Goal: Ask a question: Seek information or help from site administrators or community

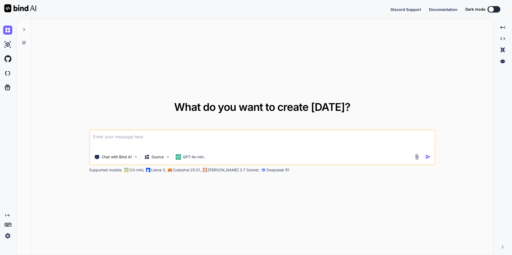
type textarea "x"
type textarea "I"
type textarea "x"
type textarea "Ic"
type textarea "x"
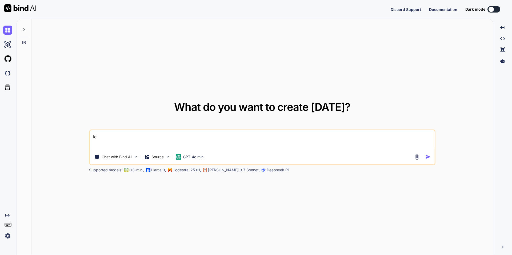
type textarea "Ich"
type textarea "x"
type textarea "Ich"
type textarea "x"
type textarea "Ich m"
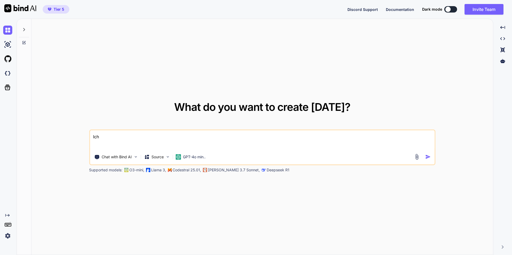
type textarea "x"
type textarea "Ich mö"
type textarea "x"
type textarea "Ich möc"
type textarea "x"
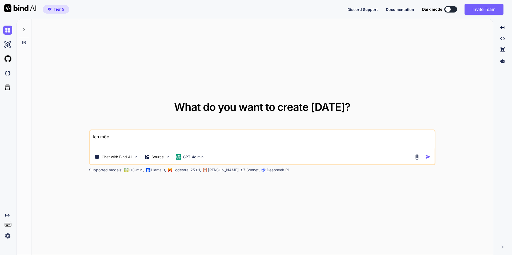
type textarea "Ich möch"
type textarea "x"
type textarea "Ich möcht"
type textarea "x"
type textarea "Ich möchte"
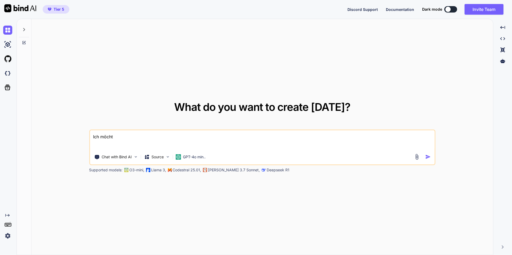
type textarea "x"
type textarea "Ich möchte"
type textarea "x"
type textarea "Ich möchte e"
type textarea "x"
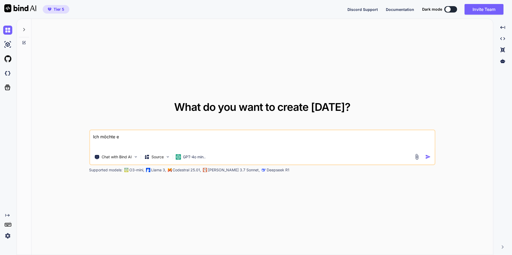
type textarea "Ich möchte ei"
type textarea "x"
type textarea "Ich möchte ein"
type textarea "x"
type textarea "Ich möchte ein"
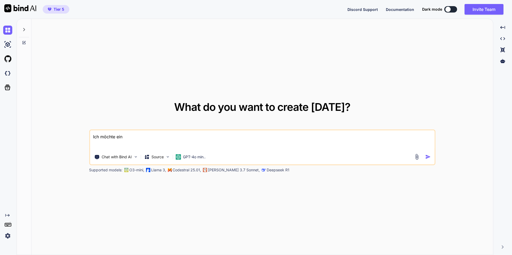
type textarea "x"
type textarea "Ich möchte ein e"
type textarea "x"
type textarea "Ich möchte ein er"
type textarea "x"
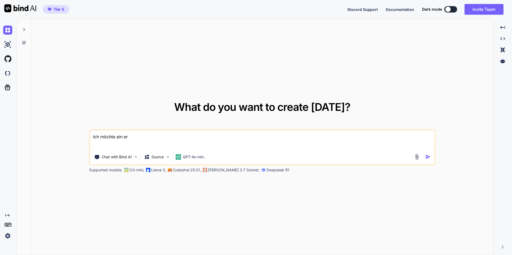
type textarea "Ich möchte ein erw"
type textarea "x"
type textarea "Ich möchte ein erwe"
type textarea "x"
type textarea "Ich möchte ein erwei"
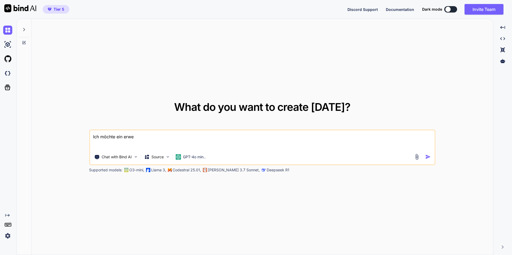
type textarea "x"
type textarea "Ich möchte ein erweit"
type textarea "x"
type textarea "Ich möchte ein erweite"
type textarea "x"
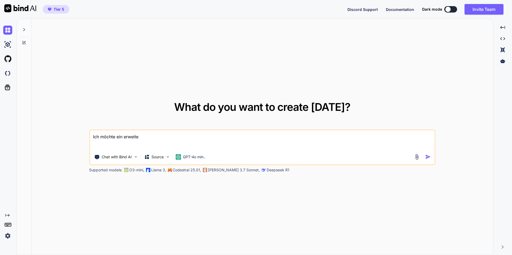
type textarea "Ich möchte ein erweiter"
type textarea "x"
type textarea "Ich möchte ein erweitert"
type textarea "x"
type textarea "Ich möchte ein erweiterte"
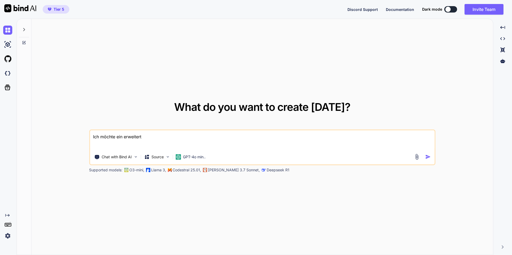
type textarea "x"
type textarea "Ich möchte ein erweitertes"
type textarea "x"
type textarea "Ich möchte ein erweitertes"
type textarea "x"
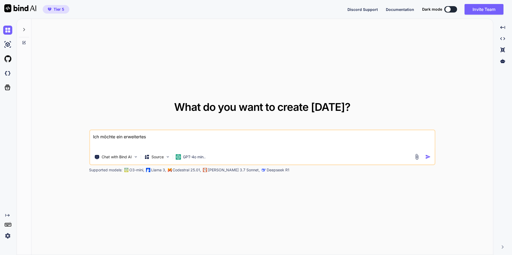
type textarea "Ich möchte ein erweitertes R"
type textarea "x"
type textarea "Ich möchte ein erweitertes Ri"
type textarea "x"
type textarea "Ich möchte ein erweitertes Ric"
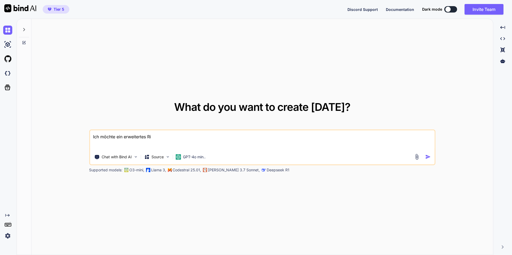
type textarea "x"
type textarea "Ich möchte ein erweitertes Rich"
type textarea "x"
type textarea "Ich möchte ein erweitertes Rich"
type textarea "x"
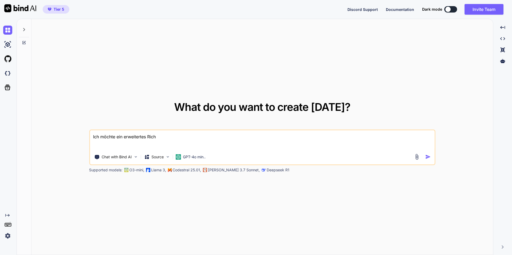
type textarea "Ich möchte ein erweitertes Rich T"
type textarea "x"
type textarea "Ich möchte ein erweitertes Rich Te"
type textarea "x"
type textarea "Ich möchte ein erweitertes Rich Tex"
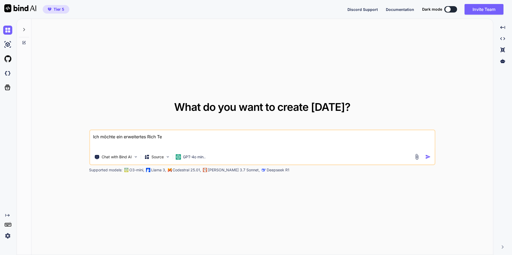
type textarea "x"
type textarea "Ich möchte ein erweitertes Rich Text"
type textarea "x"
type textarea "Ich möchte ein erweitertes Rich Text"
type textarea "x"
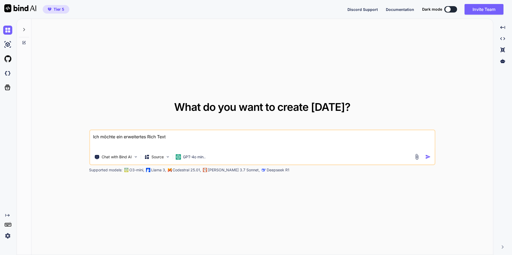
type textarea "Ich möchte ein erweitertes Rich Text M"
type textarea "x"
type textarea "Ich möchte ein erweitertes Rich Text Me"
type textarea "x"
type textarea "Ich möchte ein erweitertes Rich Text Met"
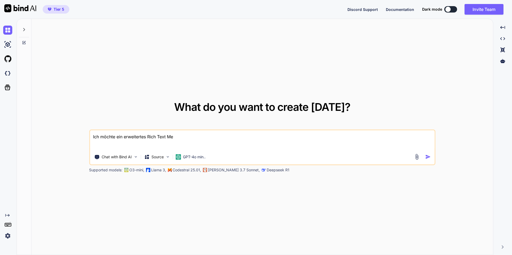
type textarea "x"
type textarea "Ich möchte ein erweitertes Rich Text Meta"
type textarea "x"
type textarea "Ich möchte ein erweitertes Rich Text Metaf"
type textarea "x"
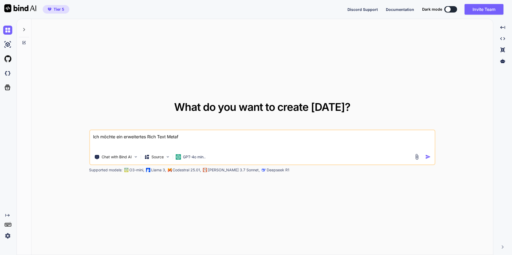
type textarea "Ich möchte ein erweitertes Rich Text Metafi"
type textarea "x"
type textarea "Ich möchte ein erweitertes Rich Text Metafie"
type textarea "x"
type textarea "Ich möchte ein erweitertes Rich Text Metafiel"
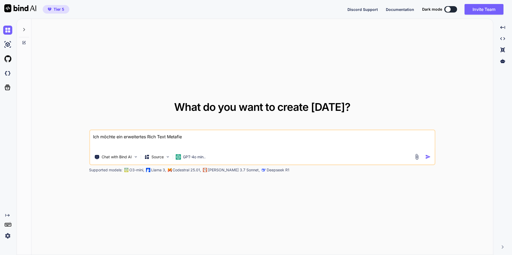
type textarea "x"
type textarea "Ich möchte ein erweitertes Rich Text Metafield"
type textarea "x"
type textarea "Ich möchte ein erweitertes Rich Text Metafield"
type textarea "x"
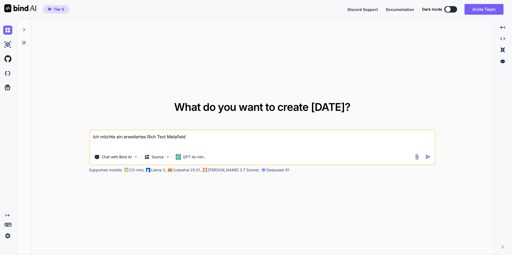
type textarea "Ich möchte ein erweitertes Rich Text Metafield f"
type textarea "x"
type textarea "Ich möchte ein erweitertes Rich Text Metafield fü"
type textarea "x"
type textarea "Ich möchte ein erweitertes Rich Text Metafield für"
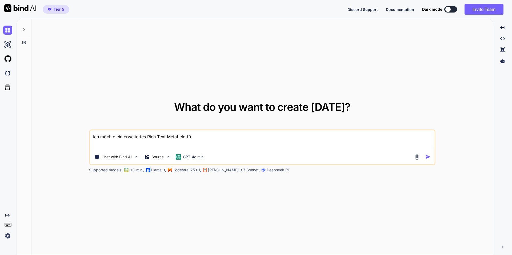
type textarea "x"
type textarea "Ich möchte ein erweitertes Rich Text Metafield für"
type textarea "x"
type textarea "Ich möchte ein erweitertes Rich Text Metafield für m"
type textarea "x"
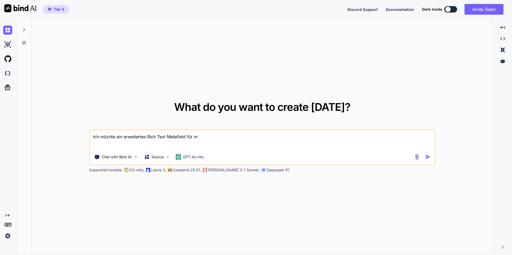
type textarea "Ich möchte ein erweitertes Rich Text Metafield für me"
type textarea "x"
type textarea "Ich möchte ein erweitertes Rich Text Metafield für mei"
type textarea "x"
type textarea "Ich möchte ein erweitertes Rich Text Metafield für mein"
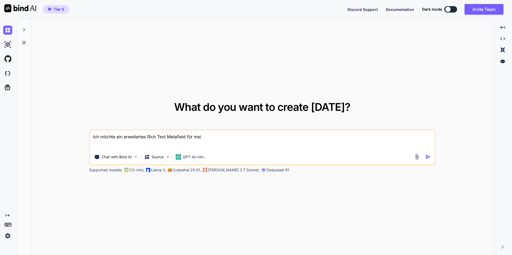
type textarea "x"
type textarea "Ich möchte ein erweitertes Rich Text Metafield für meine"
type textarea "x"
type textarea "Ich möchte ein erweitertes Rich Text Metafield für meinen"
type textarea "x"
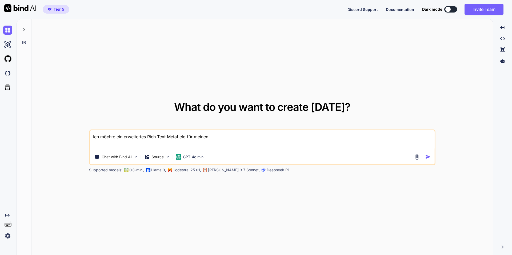
type textarea "Ich möchte ein erweitertes Rich Text Metafield für meinen"
type textarea "x"
type textarea "Ich möchte ein erweitertes Rich Text Metafield für meinen S"
type textarea "x"
type textarea "Ich möchte ein erweitertes Rich Text Metafield für meinen Sh"
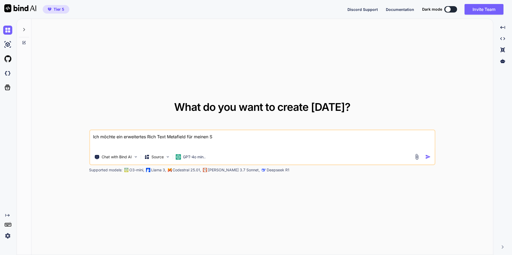
type textarea "x"
type textarea "Ich möchte ein erweitertes Rich Text Metafield für meinen Sho"
type textarea "x"
type textarea "Ich möchte ein erweitertes Rich Text Metafield für meinen Shop"
type textarea "x"
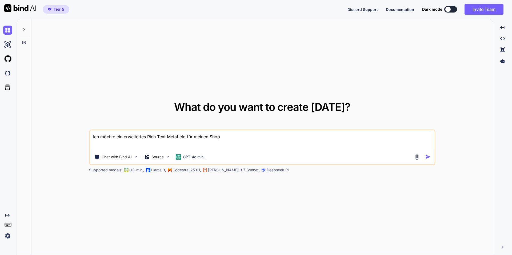
type textarea "Ich möchte ein erweitertes Rich Text Metafield für meinen Shopi"
type textarea "x"
type textarea "Ich möchte ein erweitertes Rich Text Metafield für meinen Shopif"
type textarea "x"
type textarea "Ich möchte ein erweitertes Rich Text Metafield für meinen Shopify"
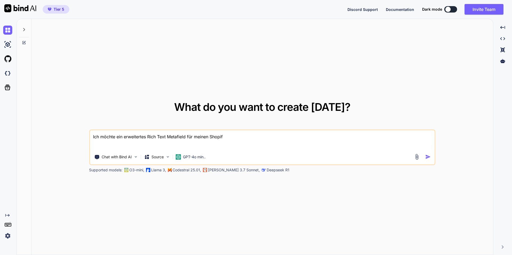
type textarea "x"
type textarea "Ich möchte ein erweitertes Rich Text Metafield für meinen Shopify"
type textarea "x"
type textarea "Ich möchte ein erweitertes Rich Text Metafield für meinen Shopify S"
type textarea "x"
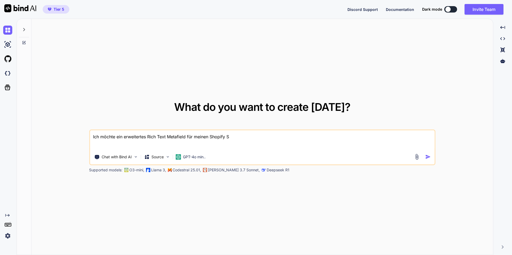
type textarea "Ich möchte ein erweitertes Rich Text Metafield für meinen Shopify Sh"
type textarea "x"
type textarea "Ich möchte ein erweitertes Rich Text Metafield für meinen Shopify Sho"
type textarea "x"
type textarea "Ich möchte ein erweitertes Rich Text Metafield für meinen Shopify Shop"
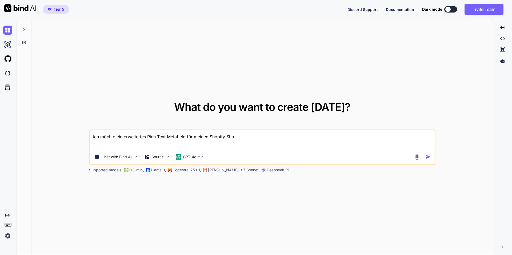
type textarea "x"
type textarea "Ich möchte ein erweitertes Rich Text Metafield für meinen Shopify Shop"
type textarea "x"
type textarea "Ich möchte ein erweitertes Rich Text Metafield für meinen Shopify Shop e"
type textarea "x"
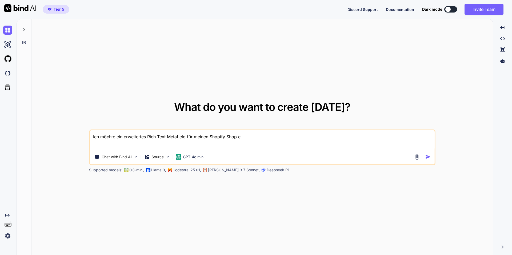
type textarea "Ich möchte ein erweitertes Rich Text Metafield für meinen Shopify Shop er"
type textarea "x"
type textarea "Ich möchte ein erweitertes Rich Text Metafield für meinen Shopify Shop ers"
type textarea "x"
type textarea "Ich möchte ein erweitertes Rich Text Metafield für meinen Shopify Shop erst"
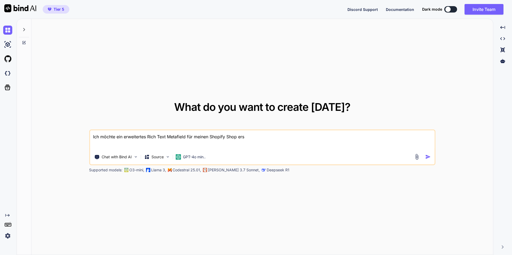
type textarea "x"
type textarea "Ich möchte ein erweitertes Rich Text Metafield für meinen Shopify Shop erste"
type textarea "x"
type textarea "Ich möchte ein erweitertes Rich Text Metafield für meinen Shopify Shop erstel"
type textarea "x"
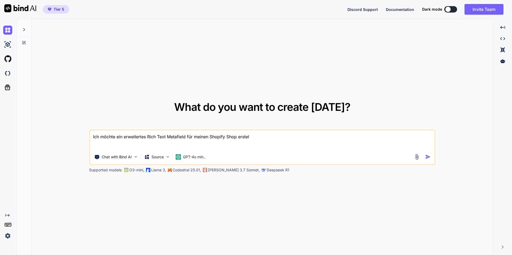
type textarea "Ich möchte ein erweitertes Rich Text Metafield für meinen Shopify Shop erstell"
type textarea "x"
type textarea "Ich möchte ein erweitertes Rich Text Metafield für meinen Shopify Shop erstelle"
type textarea "x"
type textarea "Ich möchte ein erweitertes Rich Text Metafield für meinen Shopify Shop erstellen"
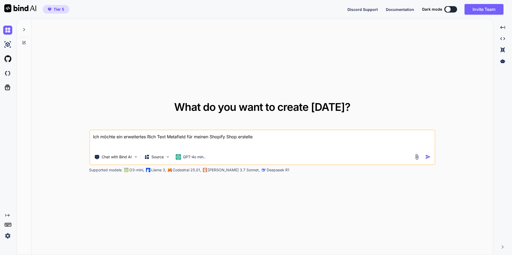
type textarea "x"
type textarea "Ich möchte ein erweitertes Rich Text Metafield für meinen Shopify Shop erstelle…"
type textarea "x"
type textarea "Ich möchte ein erweitertes Rich Text Metafield für meinen Shopify Shop erstelle…"
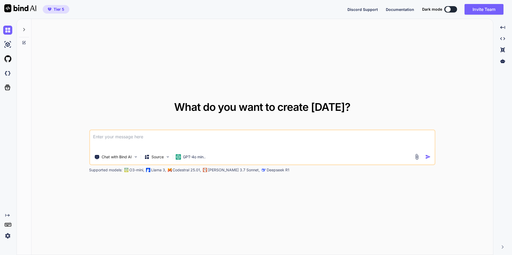
type textarea "x"
type textarea "Ich möchte ein erweitertes Rich Text Metafield für meinen Shopify Shop erstelle…"
click at [428, 158] on img "button" at bounding box center [428, 157] width 6 height 6
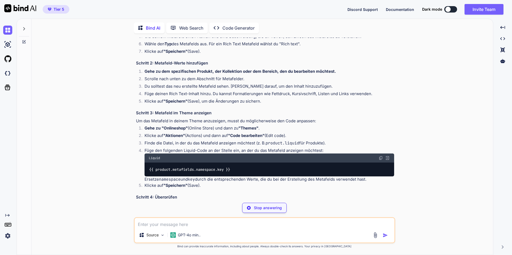
scroll to position [109, 0]
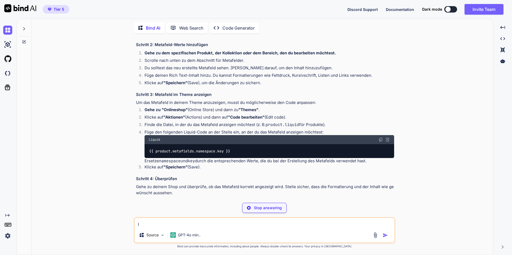
type textarea "x"
type textarea "I"
type textarea "x"
type textarea "Ic"
type textarea "x"
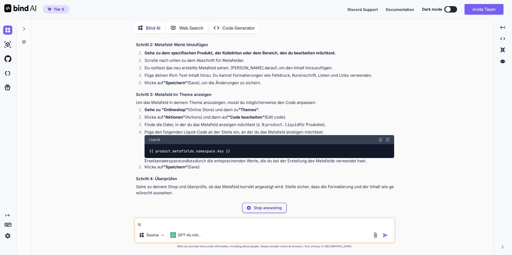
type textarea "Ich"
type textarea "x"
type textarea "Ich"
type textarea "x"
type textarea "Ich m"
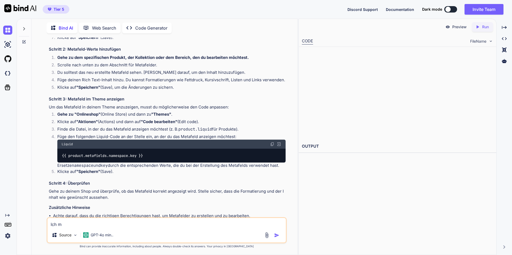
type textarea "x"
type textarea "Ich möc"
type textarea "x"
type textarea "Ich möch"
type textarea "x"
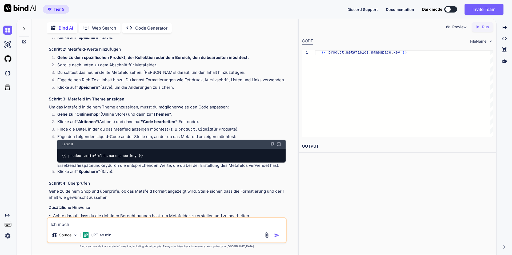
type textarea "Ich möcht"
type textarea "x"
type textarea "Ich möchte"
type textarea "x"
type textarea "Ich möchte"
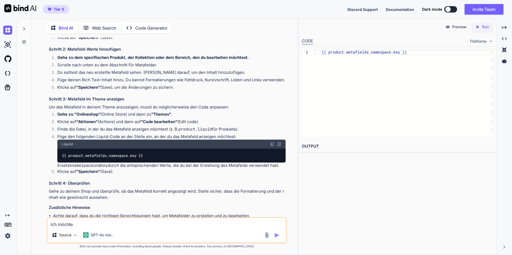
type textarea "x"
type textarea "Ich möchte a"
type textarea "x"
type textarea "Ich möchte au"
type textarea "x"
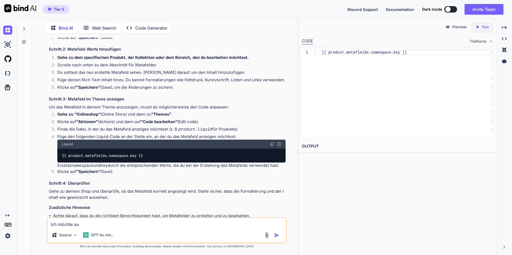
type textarea "Ich möchte auc"
type textarea "x"
type textarea "Ich möchte auch"
type textarea "x"
type textarea "Ich möchte auch"
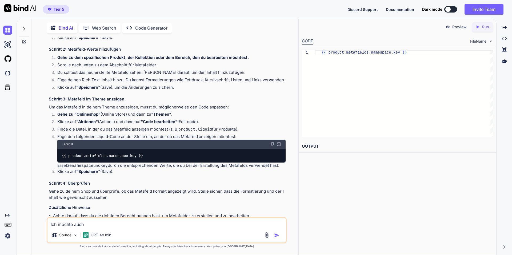
type textarea "x"
type textarea "Ich möchte auch d"
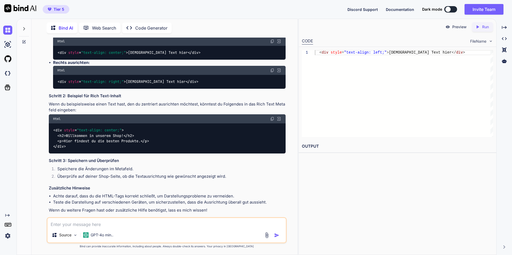
scroll to position [431, 0]
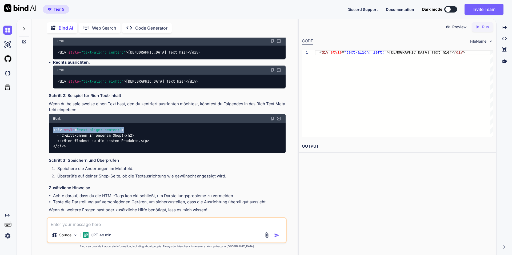
drag, startPoint x: 136, startPoint y: 124, endPoint x: 41, endPoint y: 126, distance: 95.2
click at [41, 126] on div "You Ich möchte ein erweitertes Rich Text Metafield für meinen Shopify Shop erst…" at bounding box center [167, 146] width 262 height 217
copy span "< div style = "text-align: center;" >"
drag, startPoint x: 138, startPoint y: 225, endPoint x: 133, endPoint y: 232, distance: 8.7
click at [133, 232] on div "Source GPT-4o min.." at bounding box center [167, 230] width 240 height 26
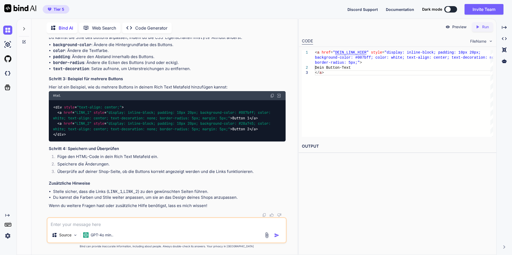
scroll to position [751, 0]
click at [142, 224] on textarea at bounding box center [166, 223] width 238 height 10
paste textarea "In meinem Shopify Shop verwende ich mehrere Metaobjekte mit "Rich Text" Feldern…"
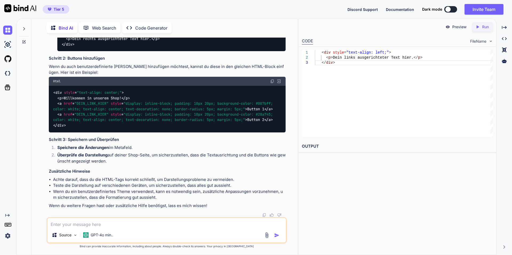
scroll to position [1160, 0]
